Goal: Transaction & Acquisition: Purchase product/service

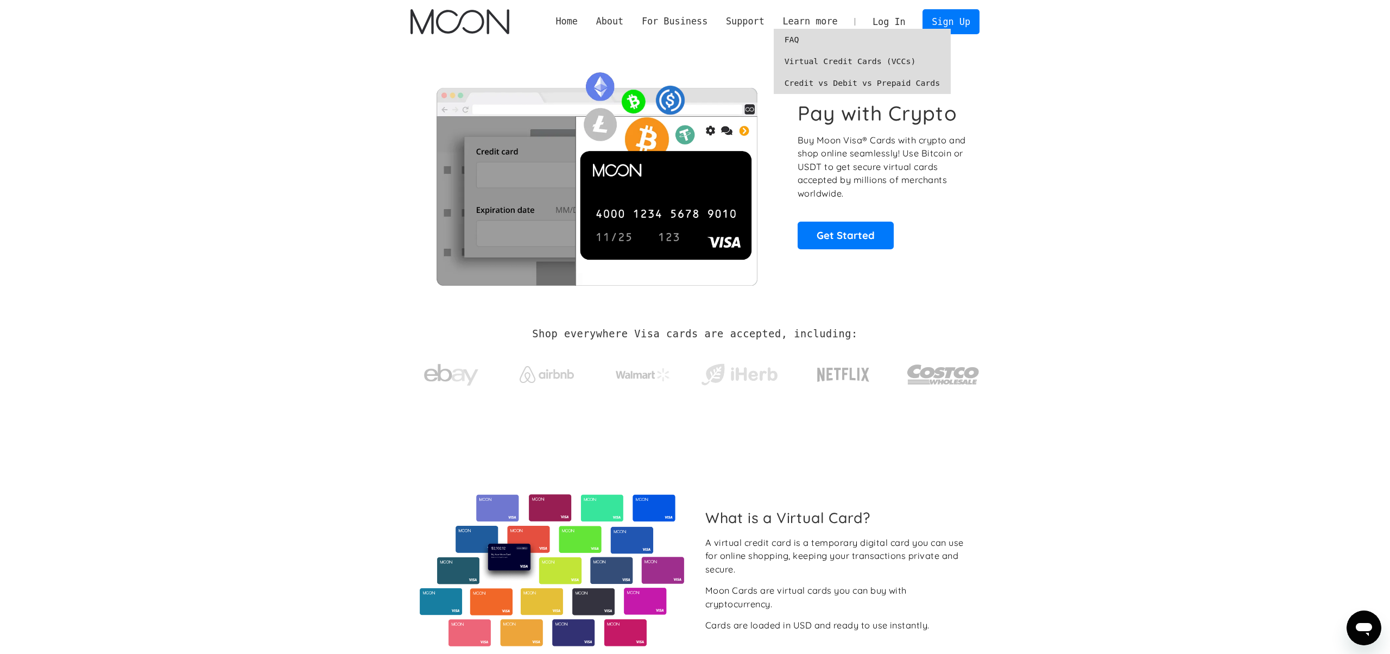
click at [799, 39] on link "FAQ" at bounding box center [863, 40] width 178 height 22
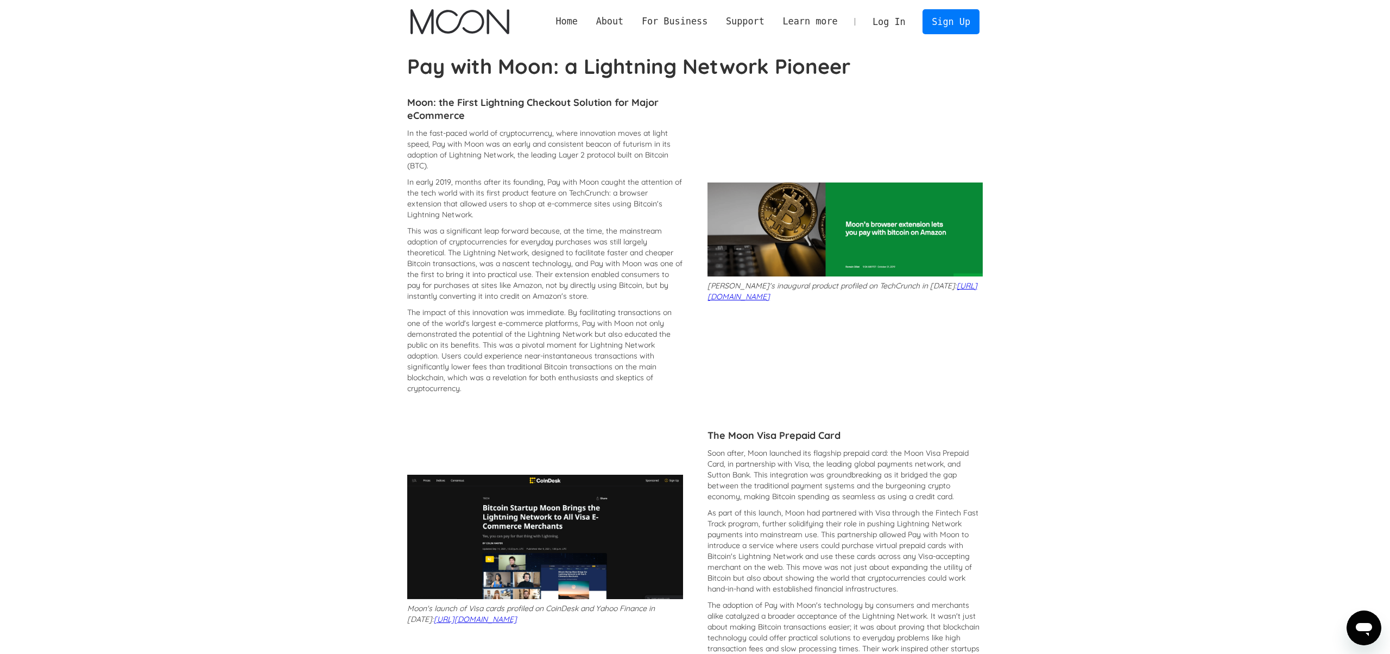
click at [893, 23] on link "Log In" at bounding box center [888, 22] width 51 height 24
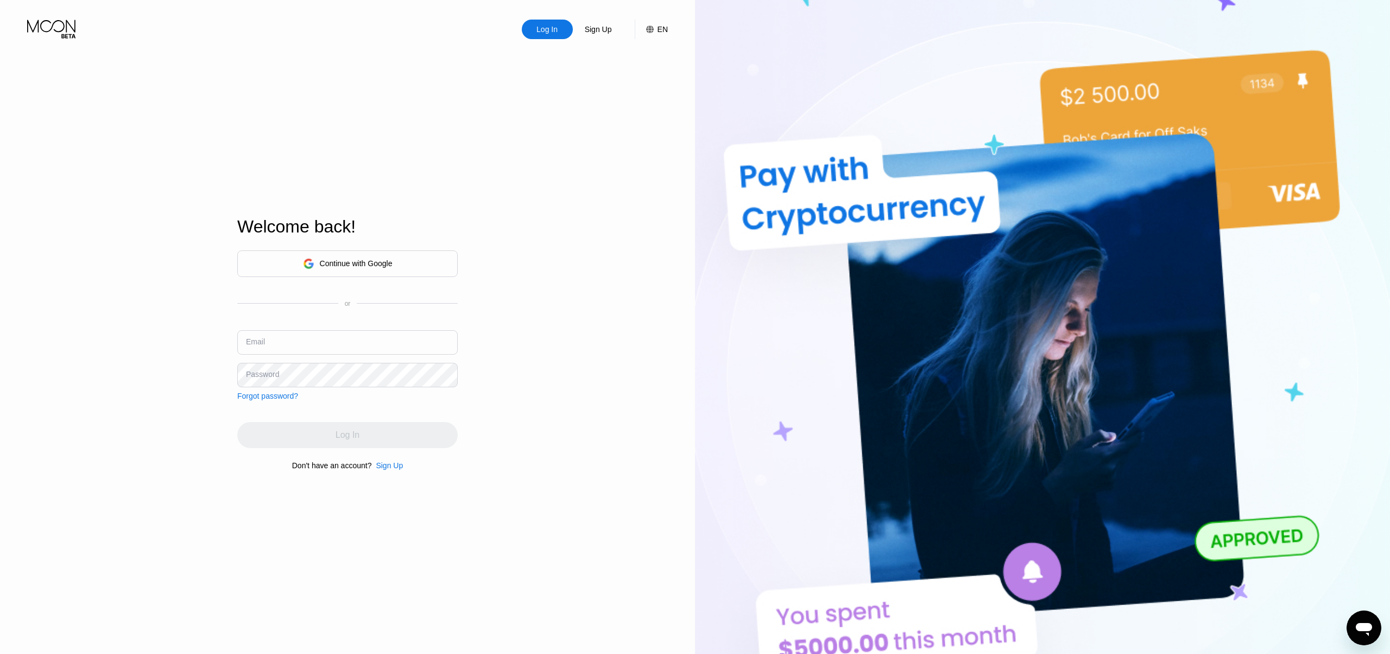
click at [389, 466] on div "Sign Up" at bounding box center [389, 465] width 27 height 9
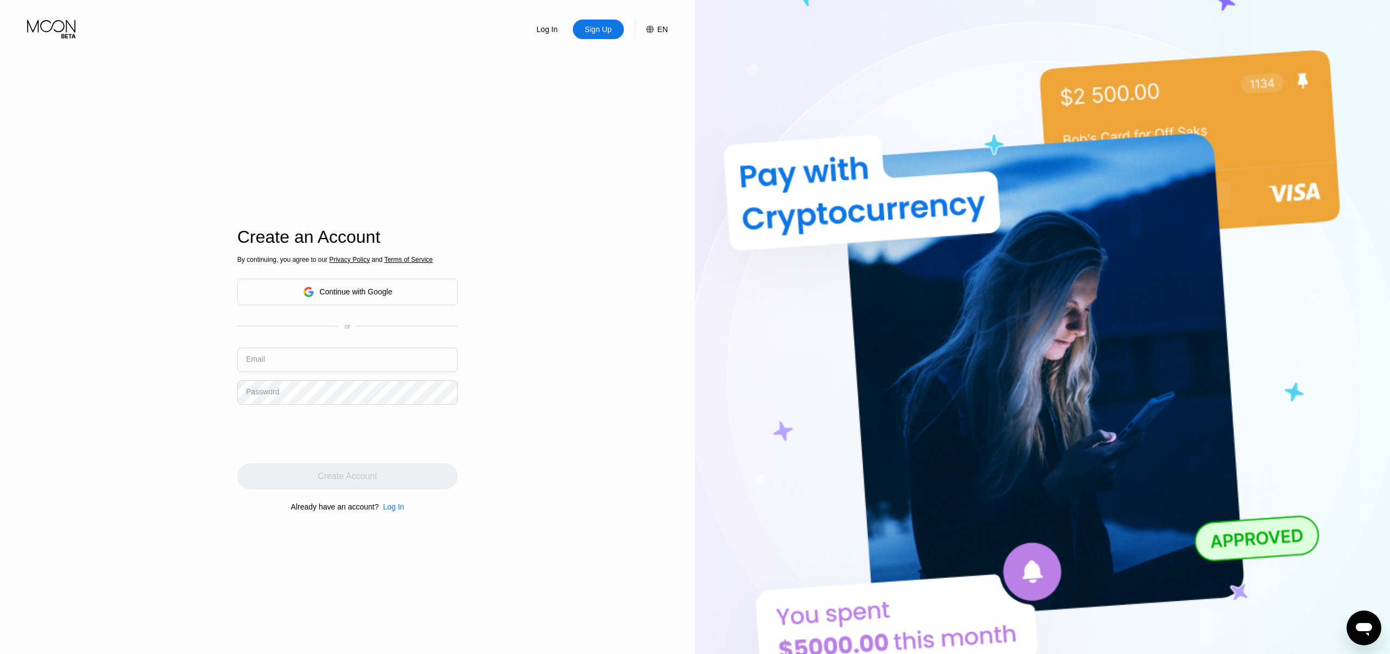
click at [358, 355] on input "text" at bounding box center [347, 359] width 220 height 24
click at [407, 372] on div "Email iamthestig2018@protonmail.com" at bounding box center [347, 363] width 220 height 33
click at [408, 365] on input "iamthestig2018@protonmail.com" at bounding box center [347, 359] width 220 height 24
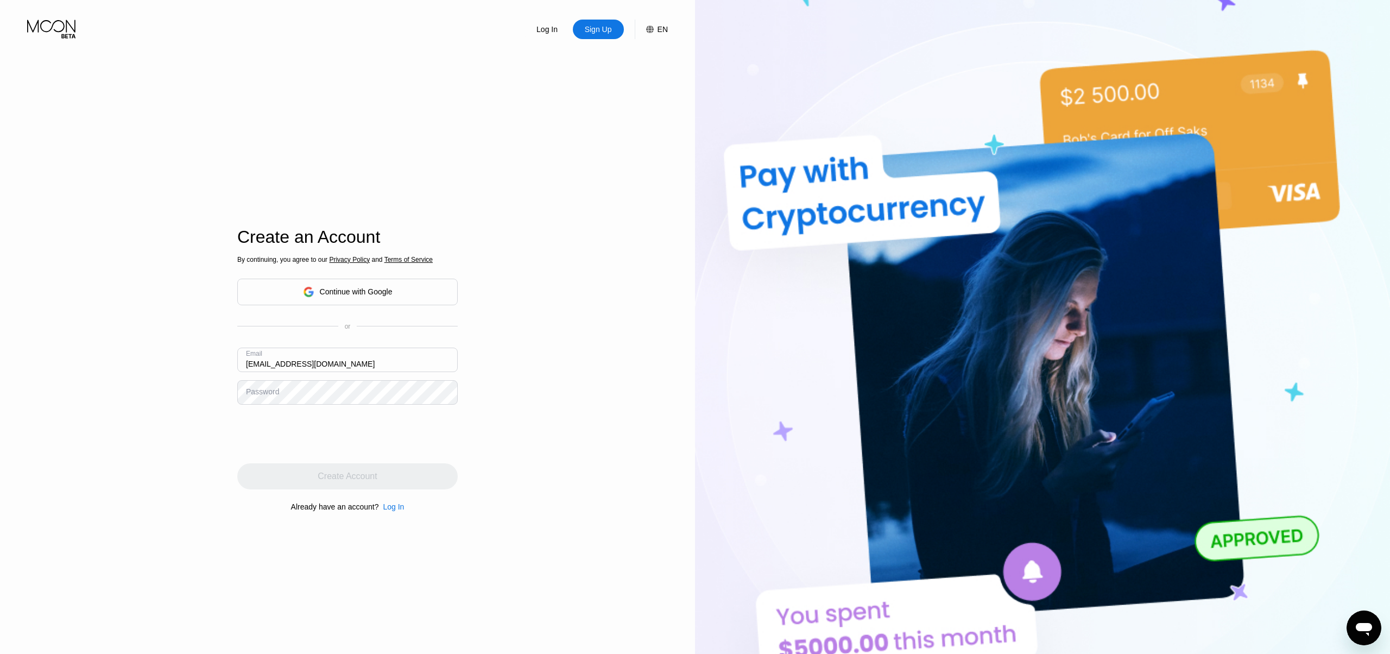
type input "[EMAIL_ADDRESS][DOMAIN_NAME]"
click at [368, 478] on div "Create Account" at bounding box center [347, 476] width 59 height 11
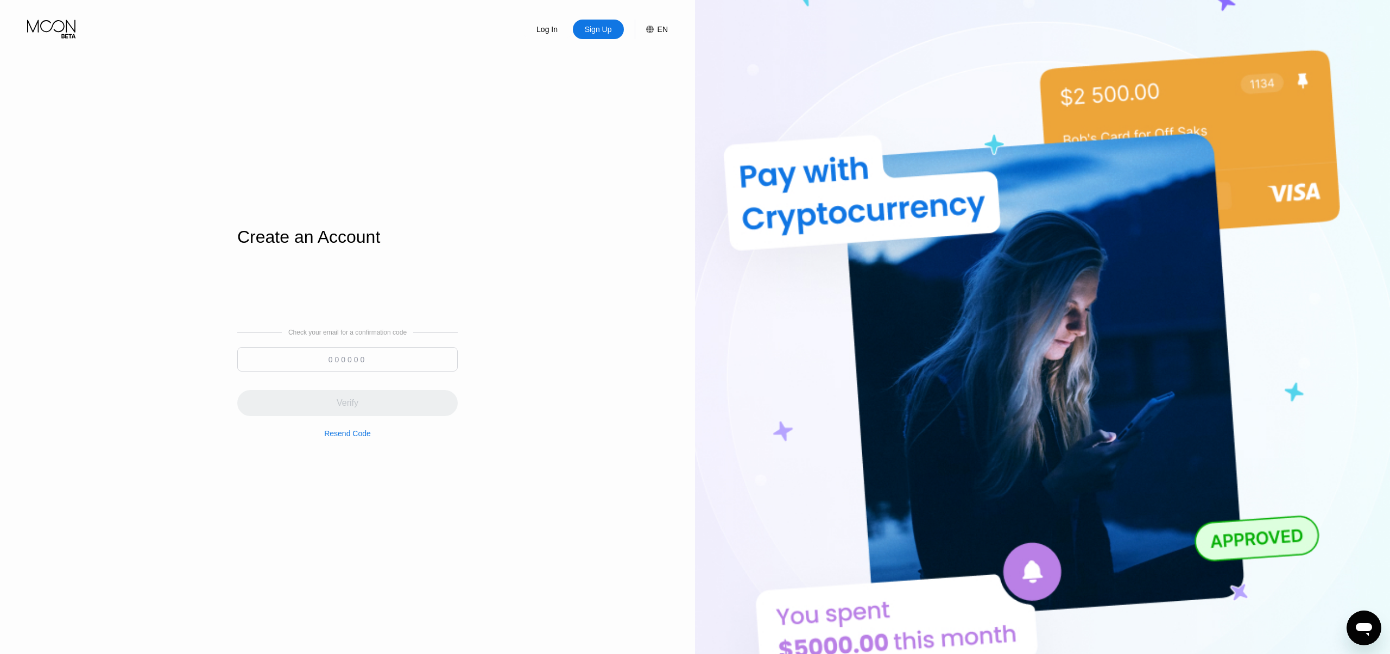
click at [338, 357] on input at bounding box center [347, 359] width 220 height 24
paste input "937016"
type input "937016"
click at [406, 407] on div "Verify" at bounding box center [347, 403] width 220 height 26
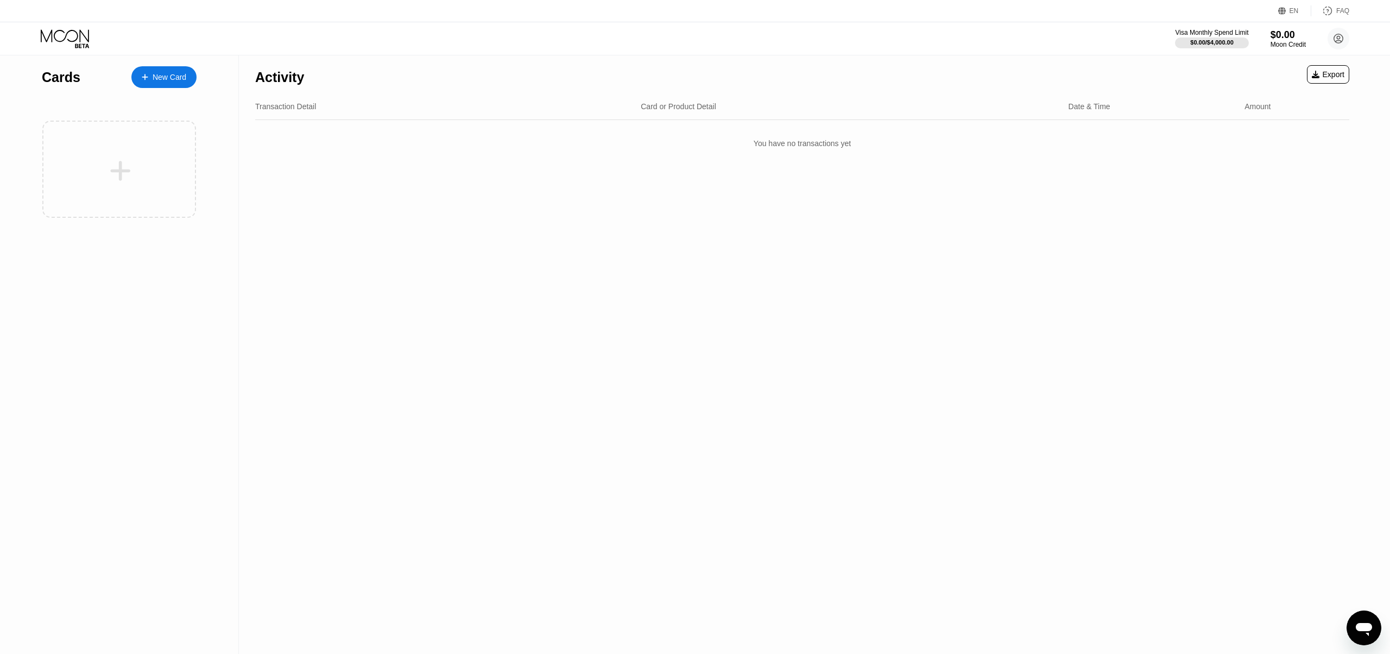
click at [176, 80] on div "New Card" at bounding box center [170, 77] width 34 height 9
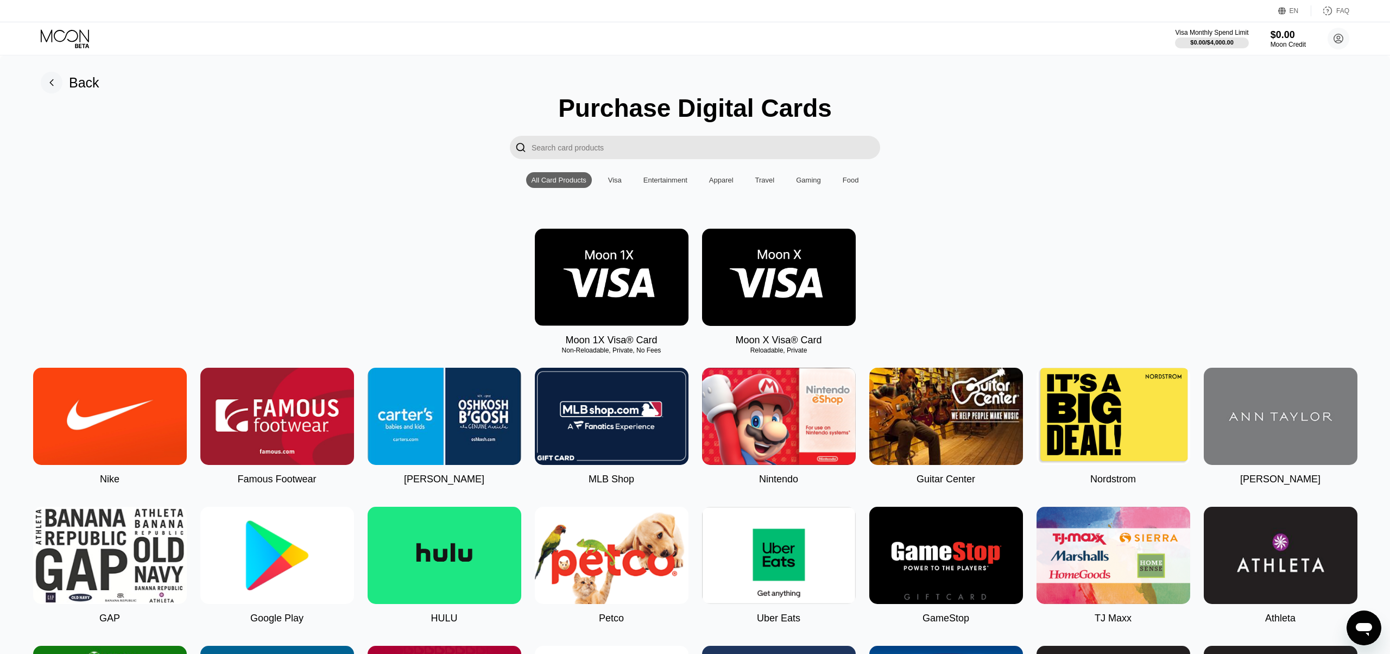
click at [627, 294] on img at bounding box center [612, 277] width 154 height 97
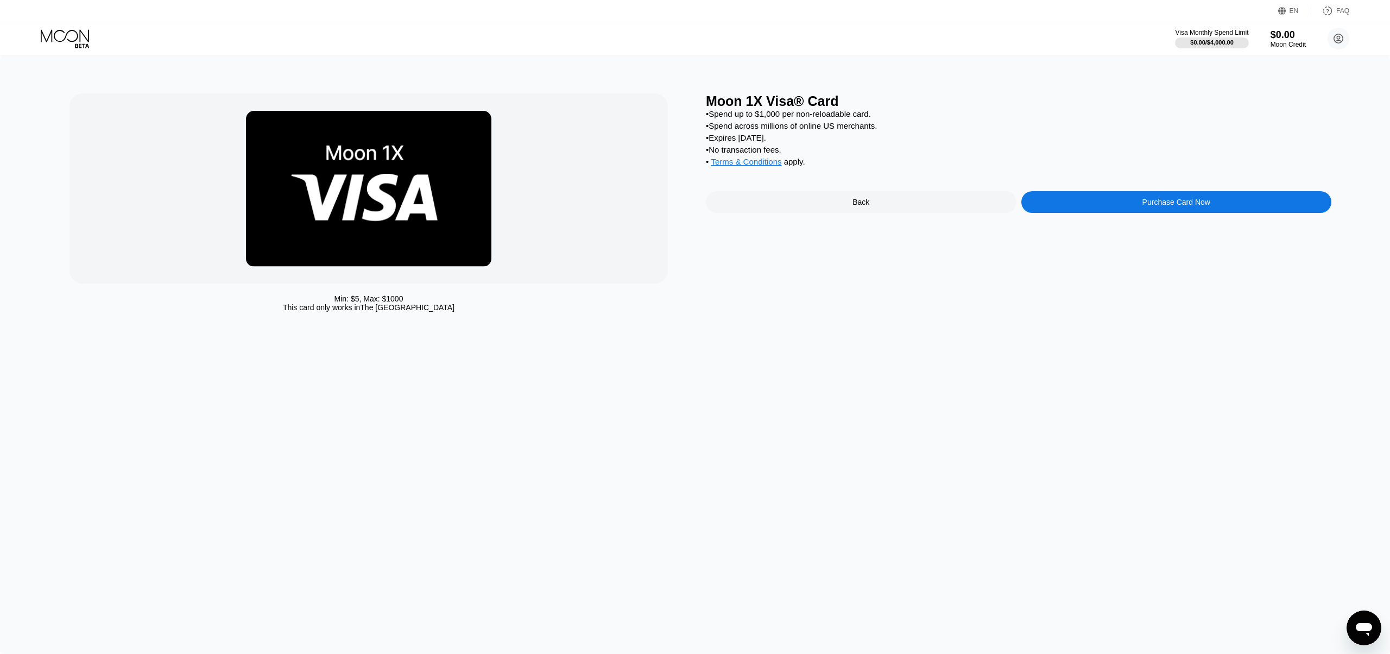
click at [53, 40] on icon at bounding box center [66, 38] width 50 height 19
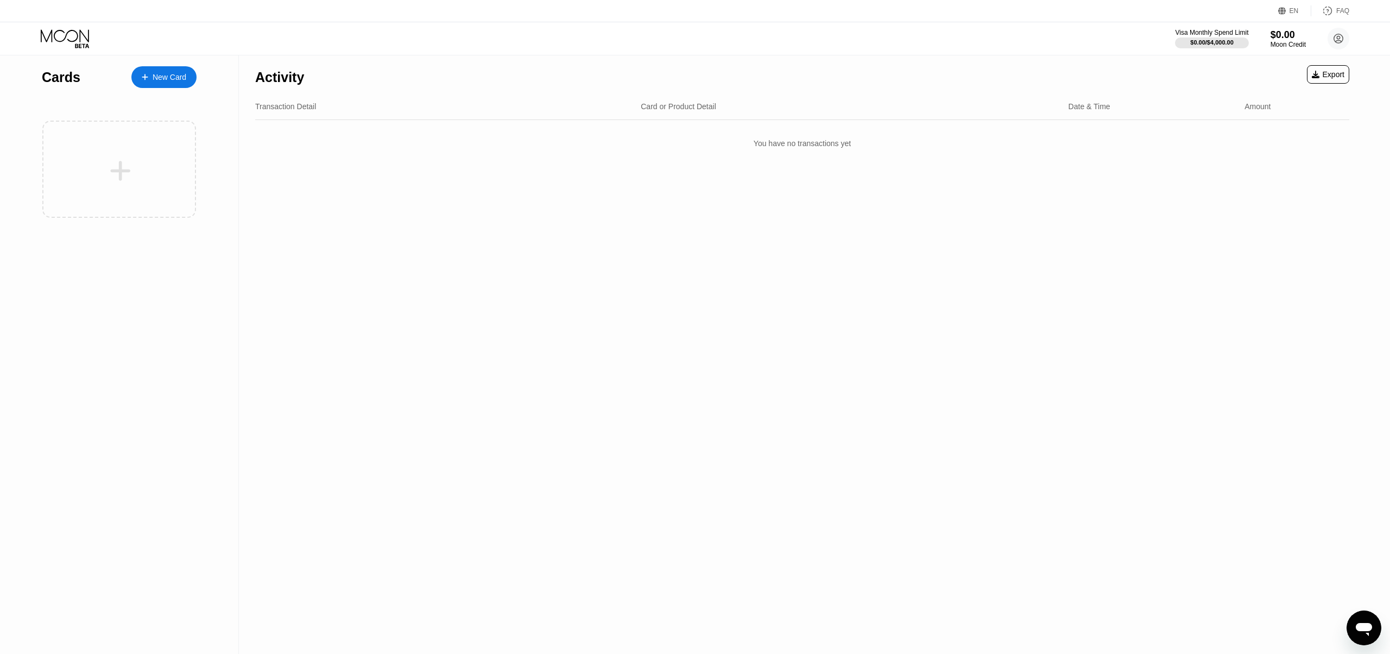
click at [173, 66] on div "New Card" at bounding box center [163, 77] width 65 height 22
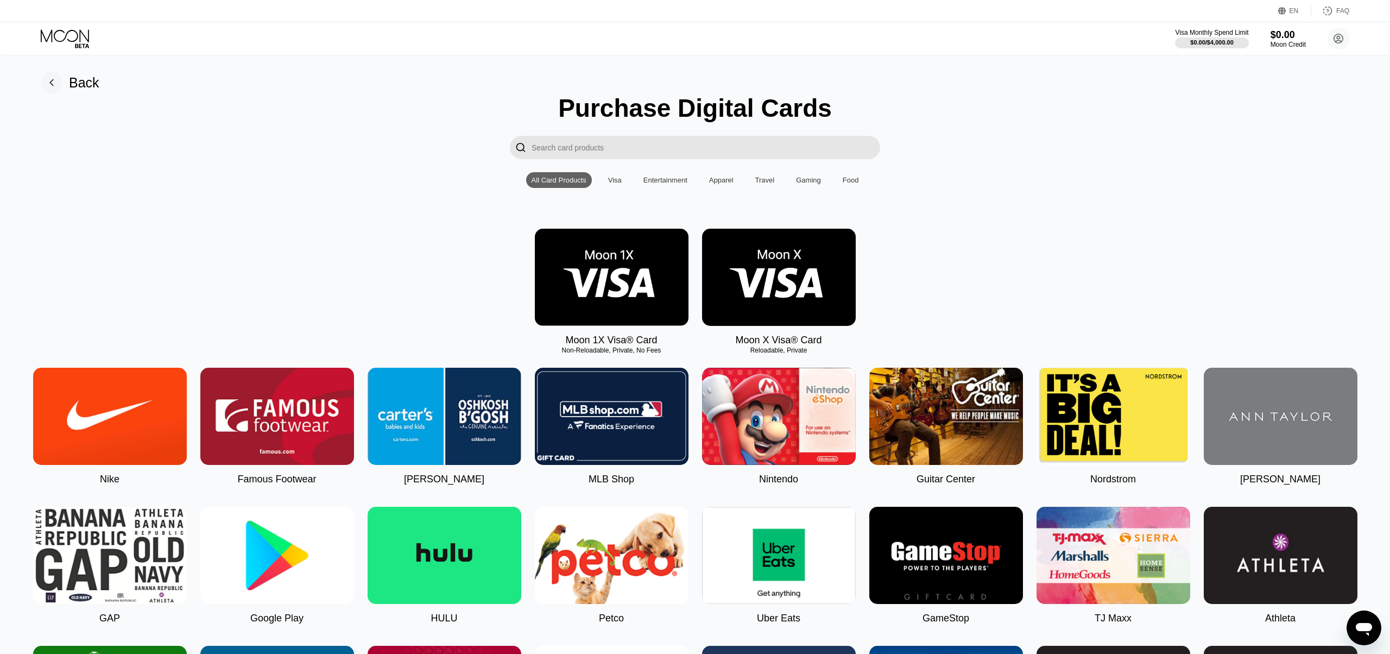
click at [780, 296] on img at bounding box center [779, 277] width 154 height 97
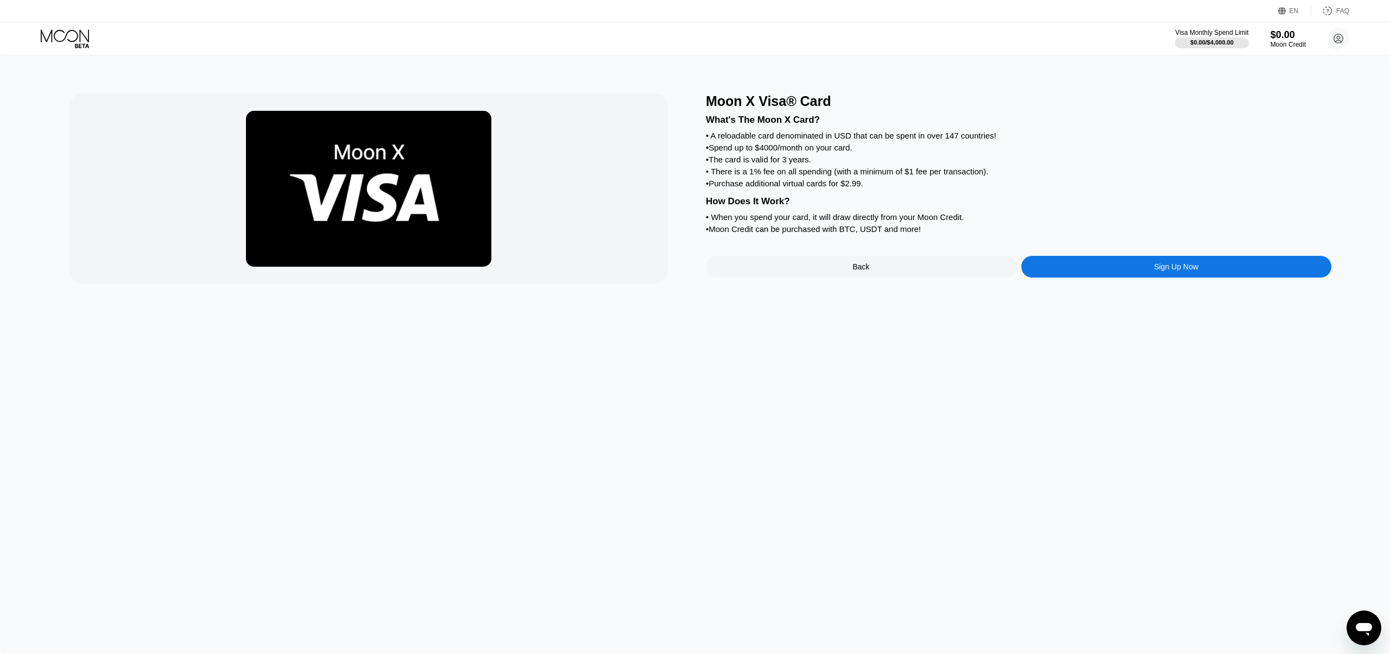
click at [62, 37] on icon at bounding box center [66, 38] width 50 height 19
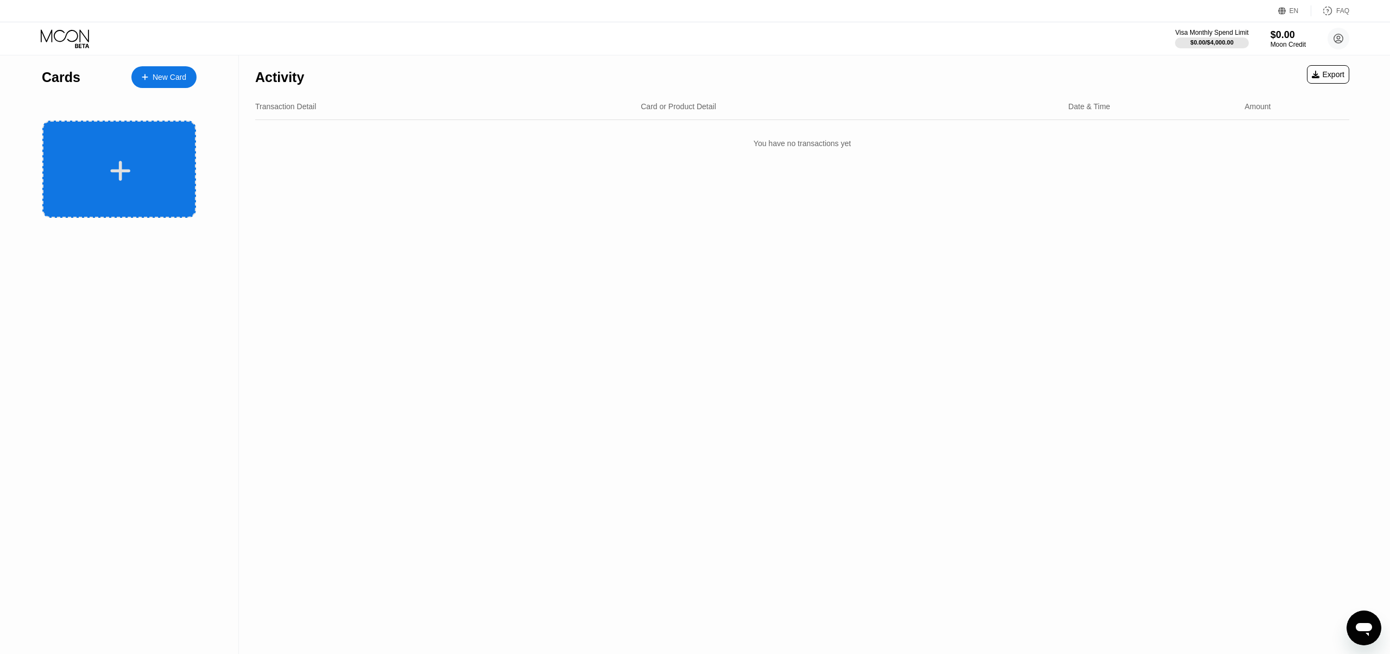
click at [148, 152] on div at bounding box center [119, 169] width 154 height 97
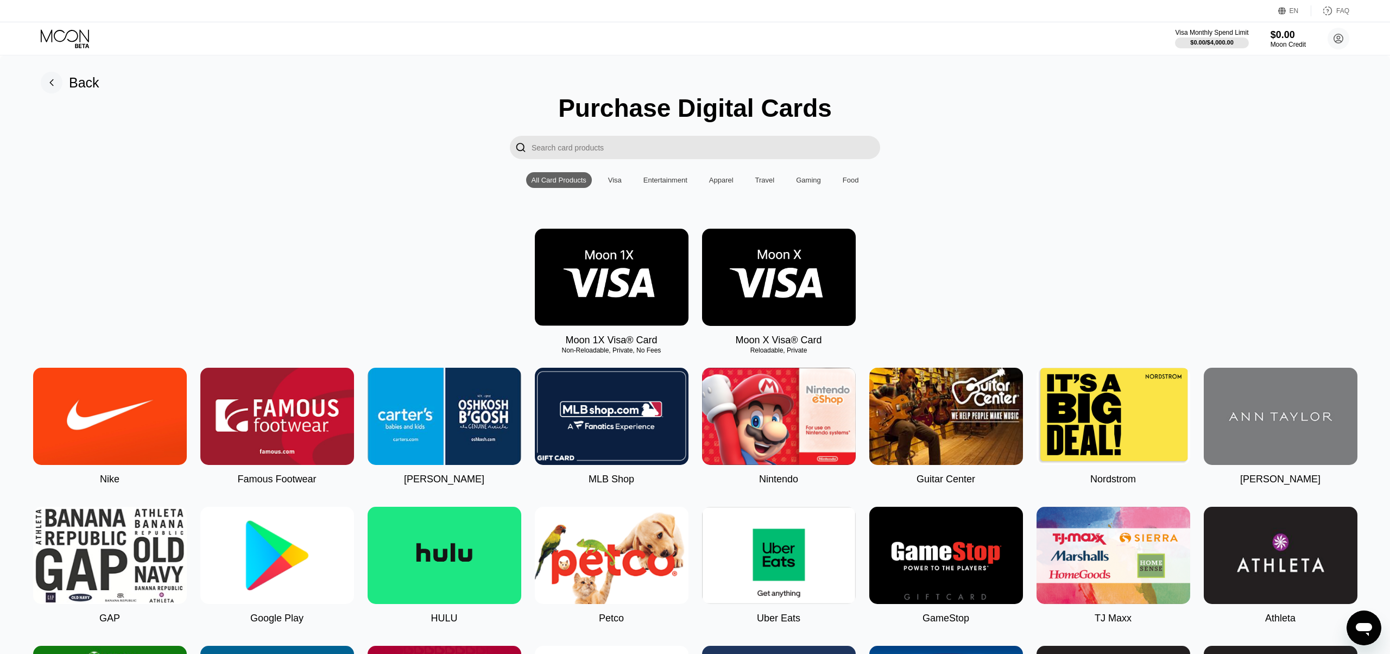
click at [1336, 14] on div "FAQ" at bounding box center [1342, 11] width 13 height 8
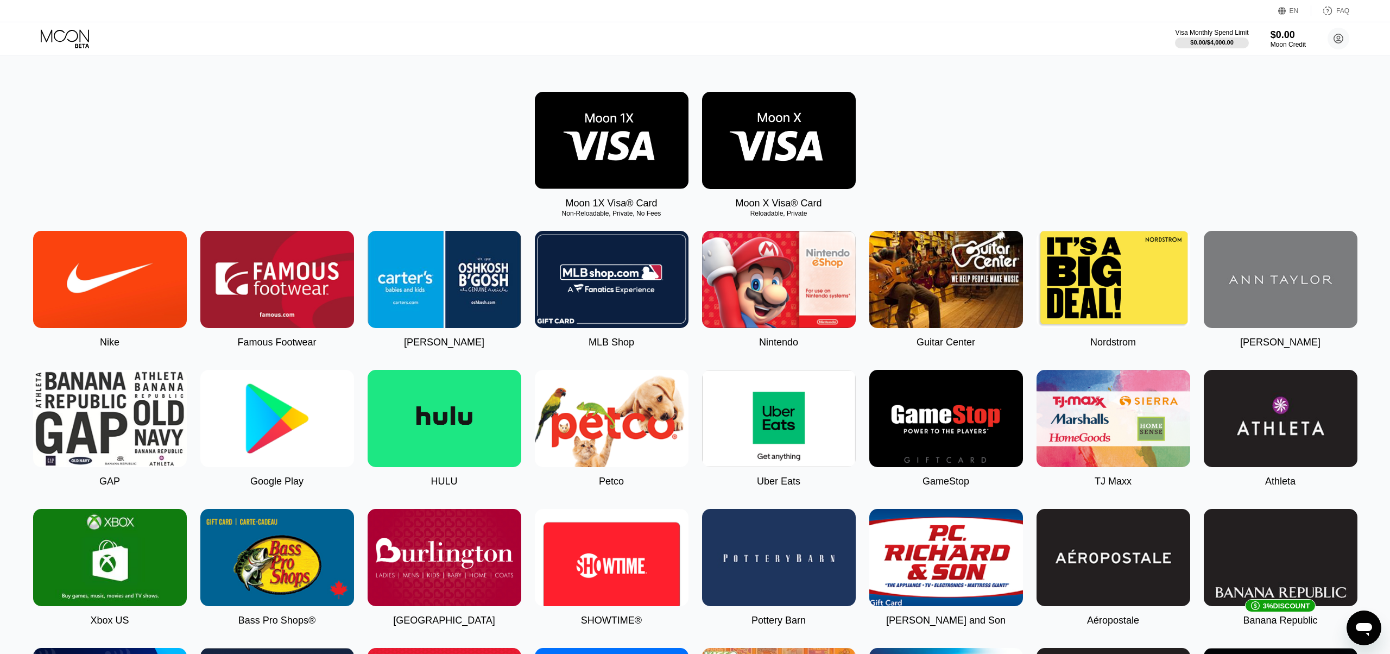
scroll to position [325, 0]
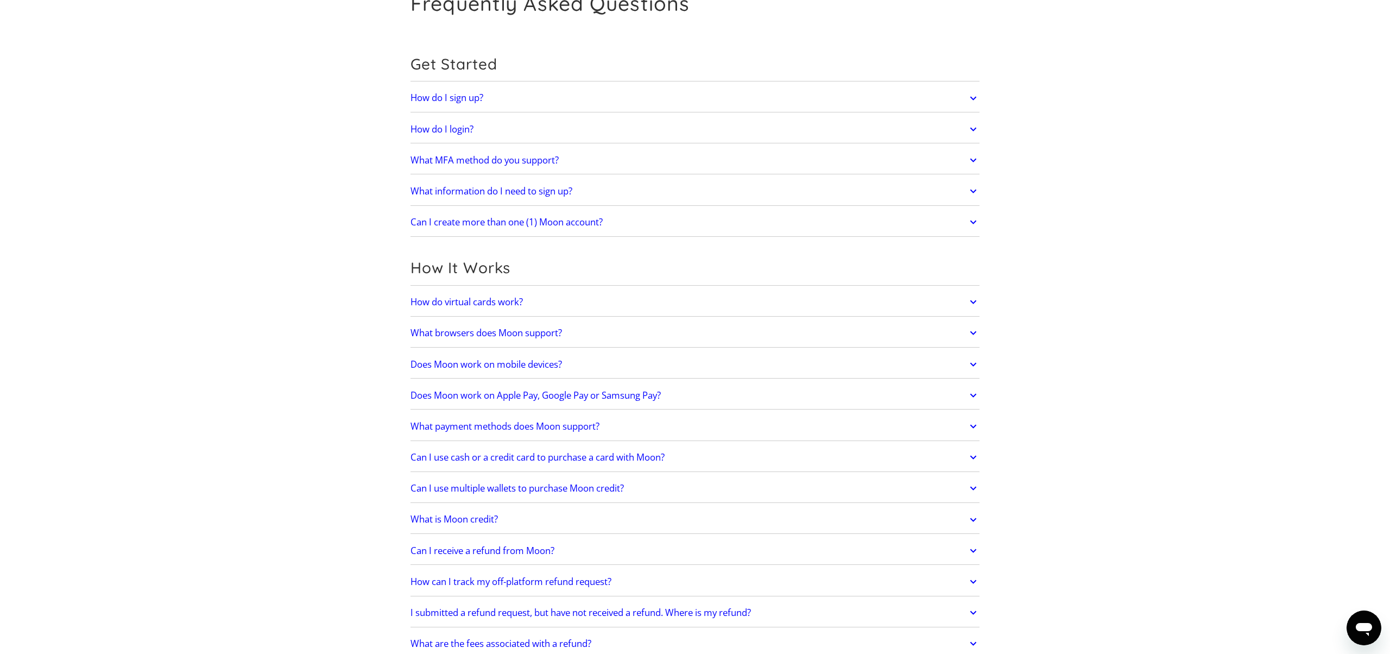
scroll to position [112, 0]
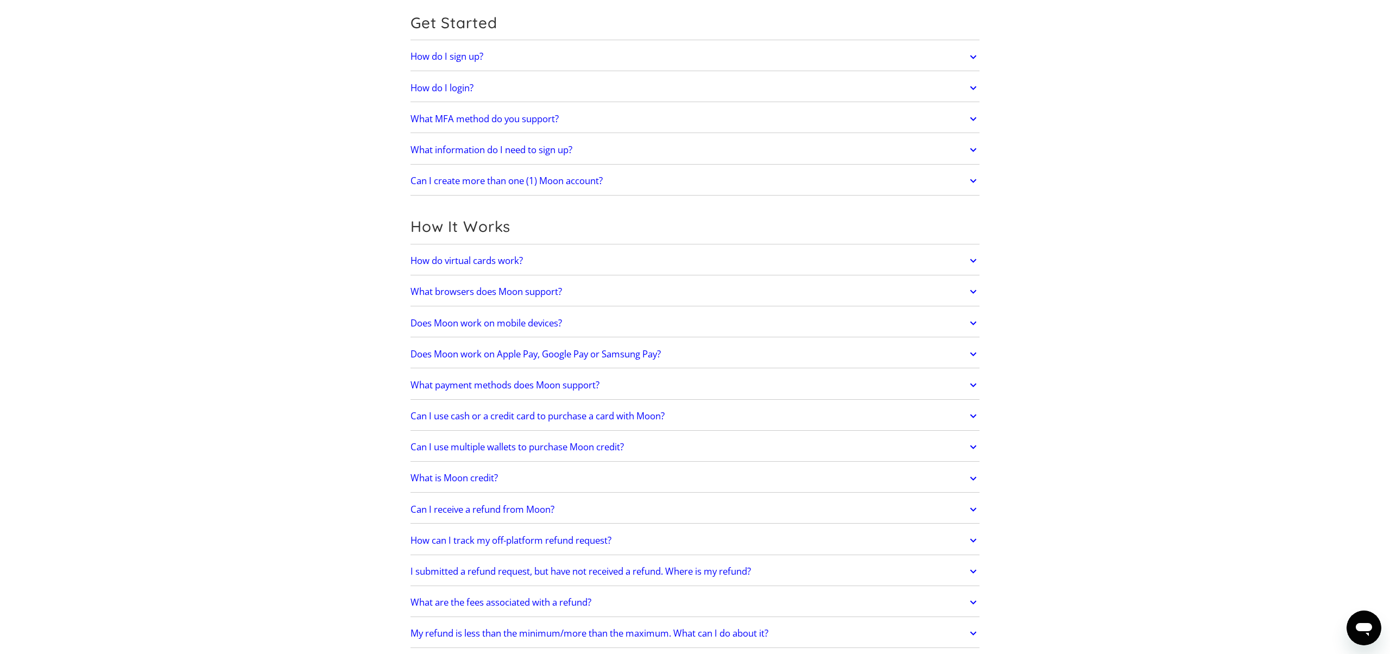
click at [701, 354] on link "Does Moon work on Apple Pay, Google Pay or Samsung Pay?" at bounding box center [694, 354] width 569 height 23
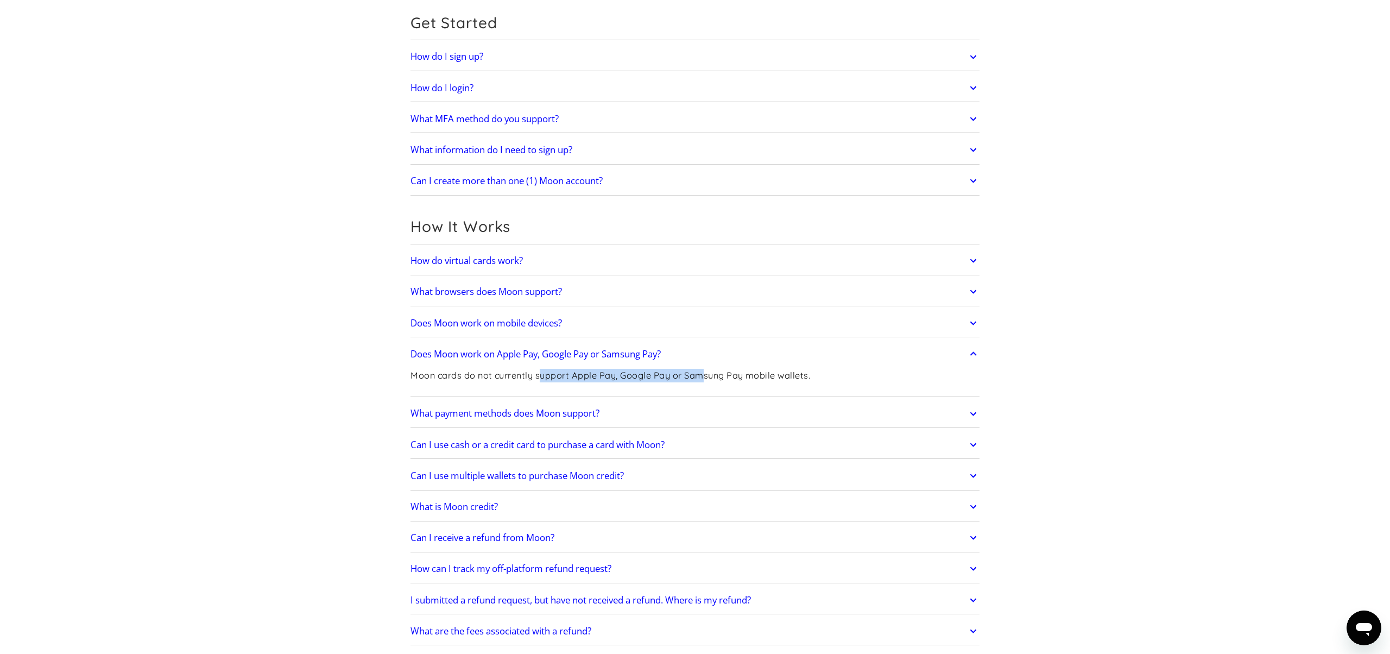
drag, startPoint x: 542, startPoint y: 379, endPoint x: 708, endPoint y: 378, distance: 165.6
click at [707, 378] on p "Moon cards do not currently support Apple Pay, Google Pay or Samsung Pay mobile…" at bounding box center [610, 376] width 400 height 14
click at [690, 323] on link "Does Moon work on mobile devices?" at bounding box center [694, 323] width 569 height 23
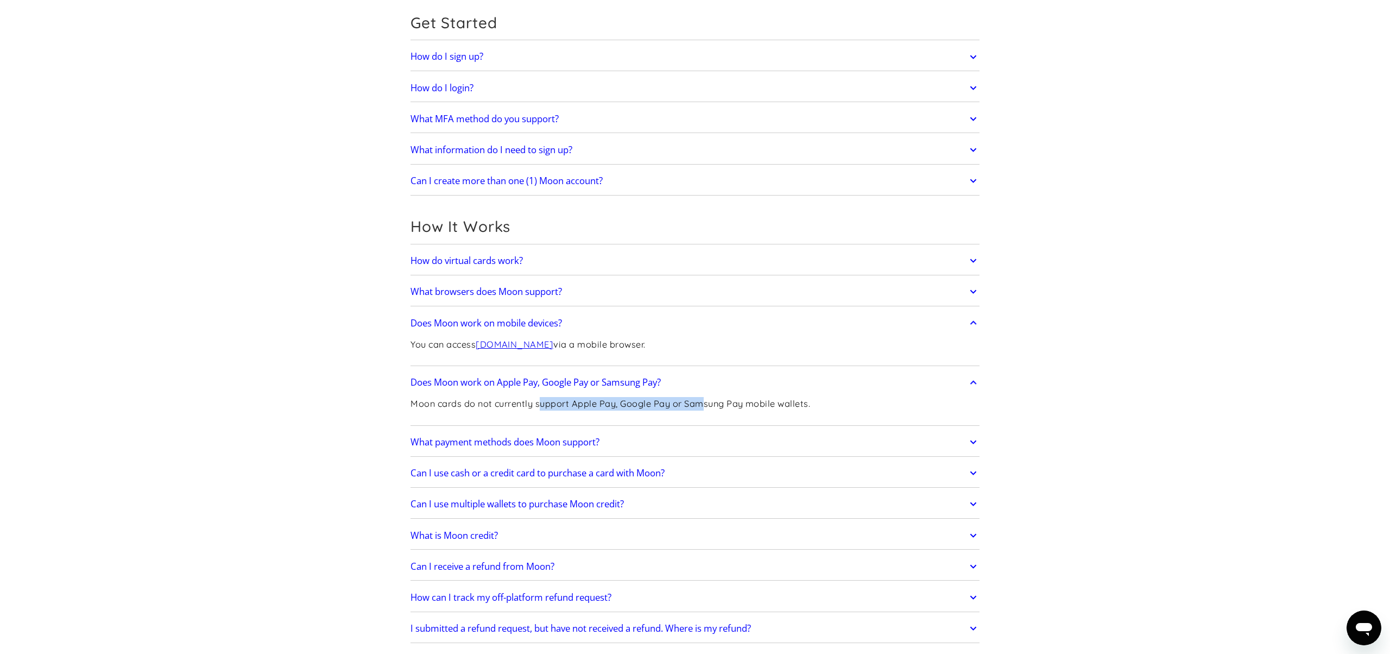
click at [685, 294] on link "What browsers does Moon support?" at bounding box center [694, 291] width 569 height 23
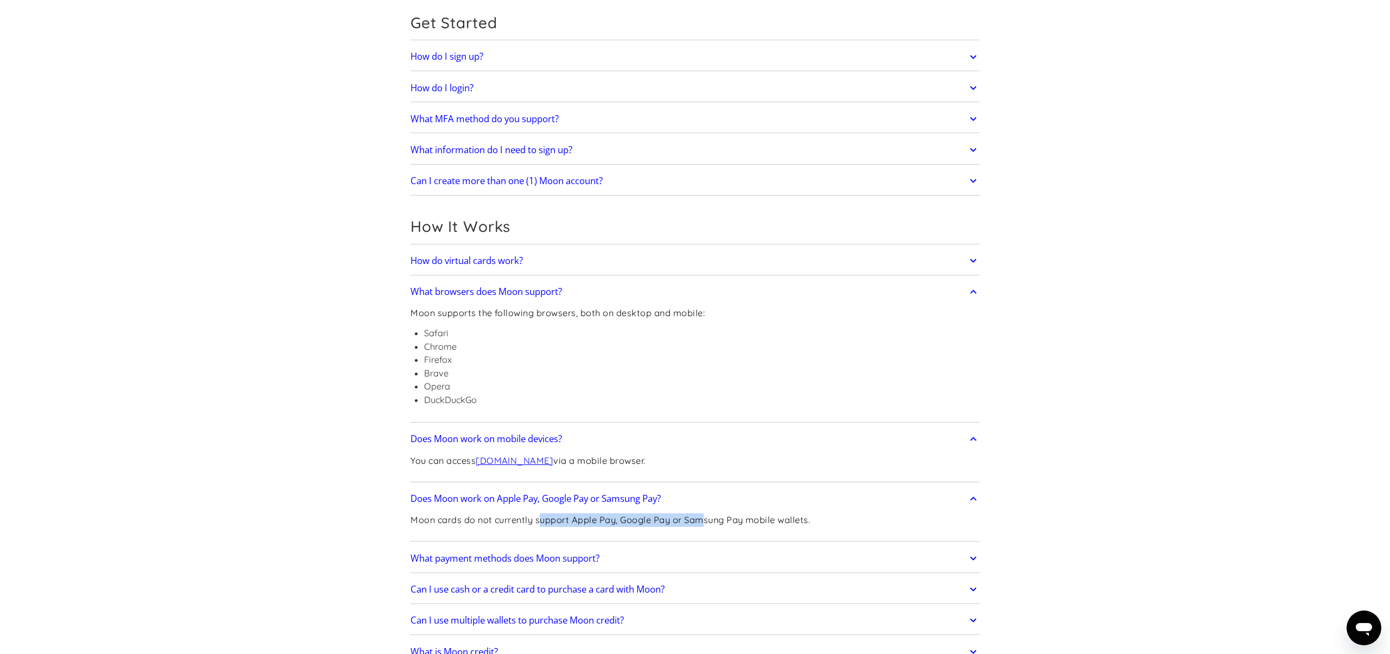
click at [672, 268] on link "How do virtual cards work?" at bounding box center [694, 260] width 569 height 23
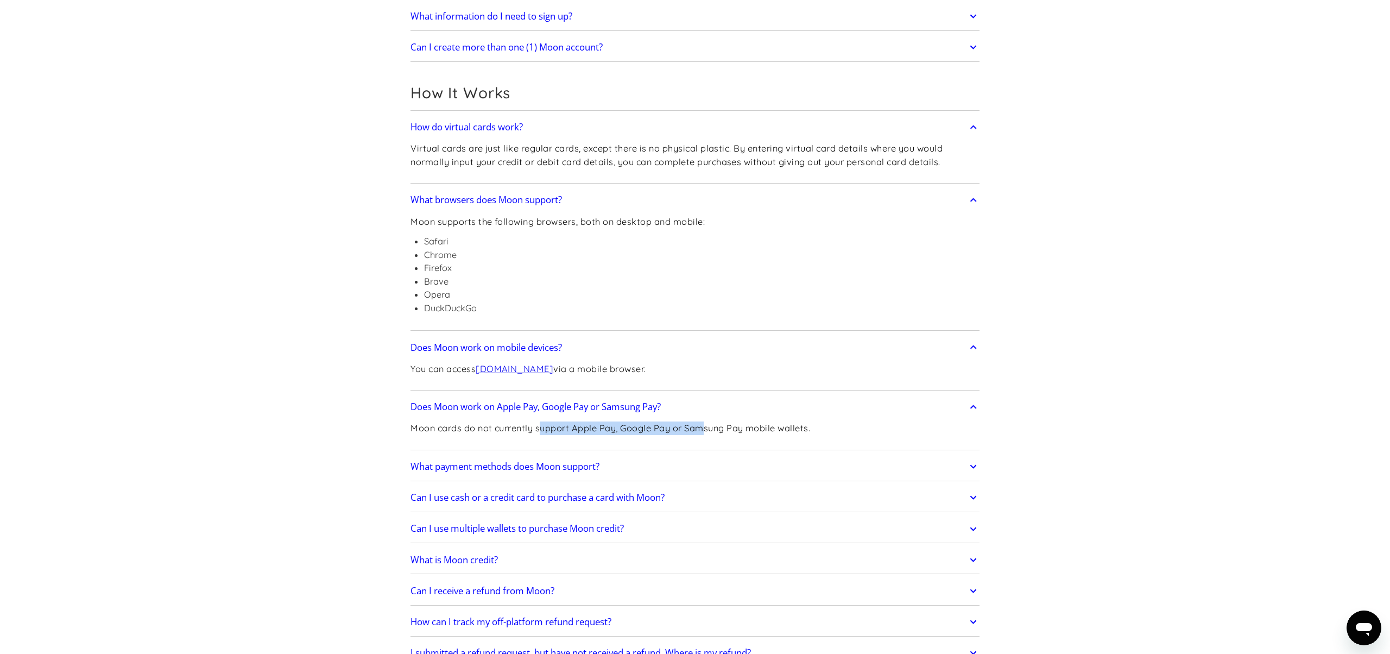
scroll to position [341, 0]
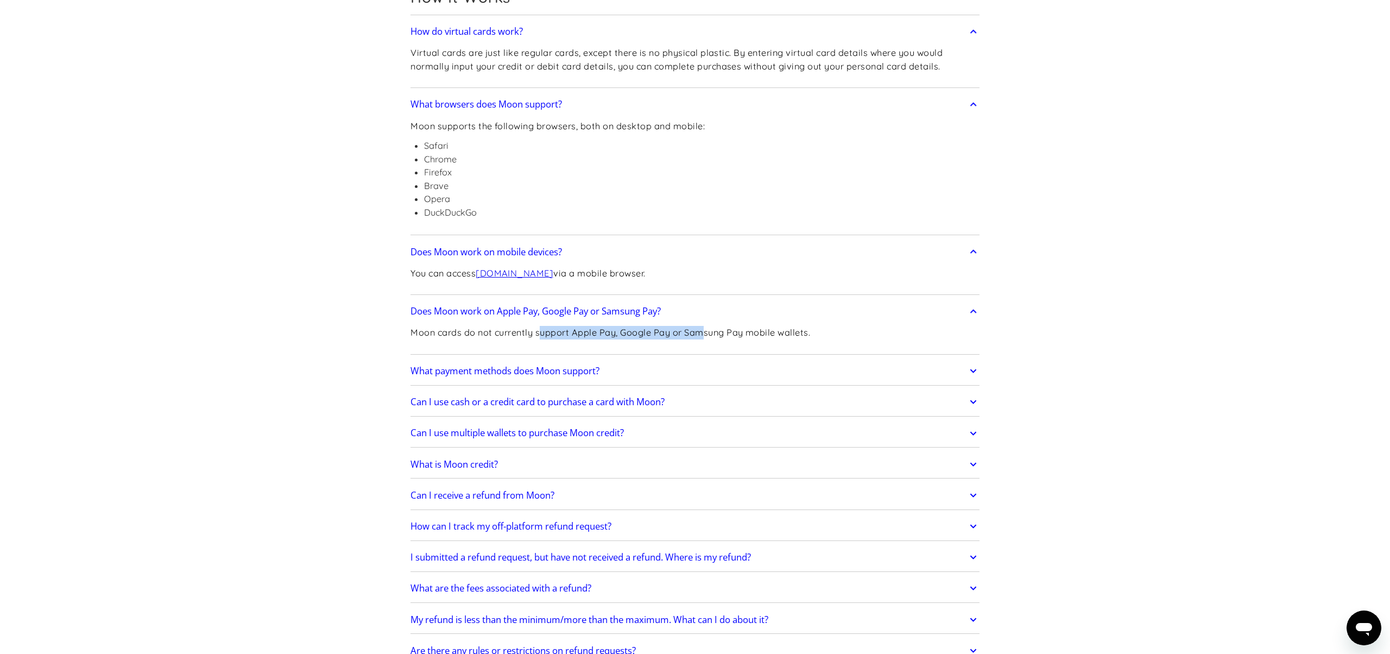
click at [694, 375] on link "What payment methods does Moon support?" at bounding box center [694, 370] width 569 height 23
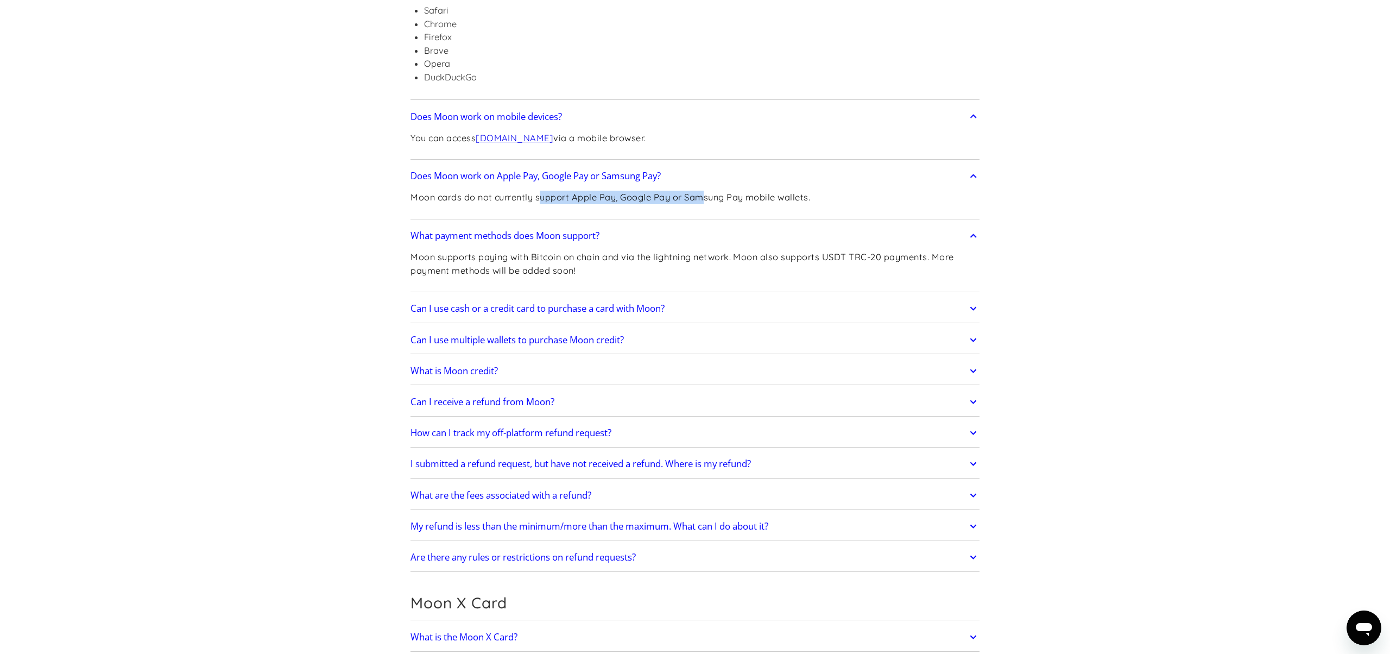
scroll to position [546, 0]
